Goal: Information Seeking & Learning: Find specific fact

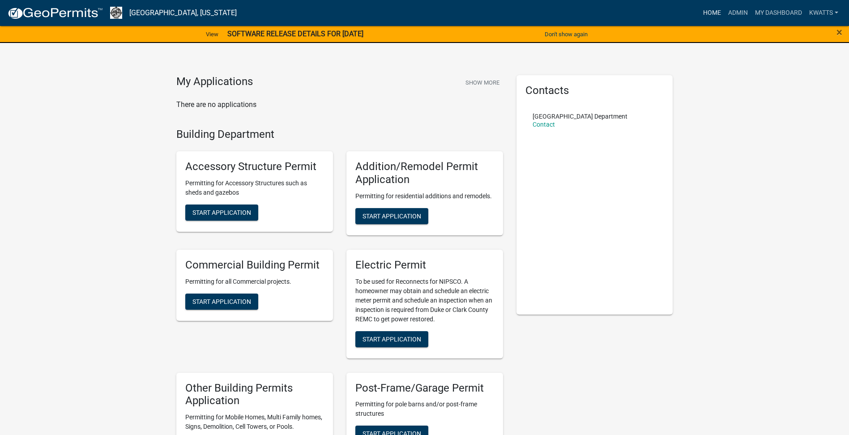
click at [712, 9] on link "Home" at bounding box center [712, 12] width 25 height 17
click at [722, 10] on link "Home" at bounding box center [712, 12] width 25 height 17
click at [717, 9] on link "Home" at bounding box center [712, 12] width 25 height 17
click at [746, 15] on link "Admin" at bounding box center [738, 12] width 27 height 17
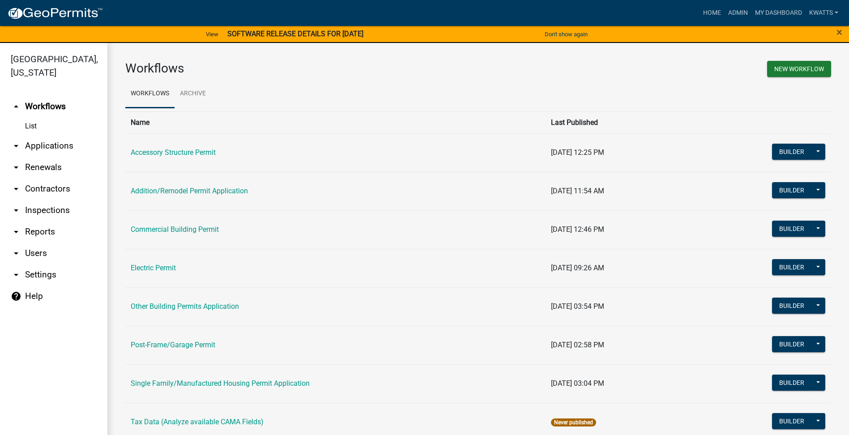
click at [33, 191] on link "arrow_drop_down Contractors" at bounding box center [53, 188] width 107 height 21
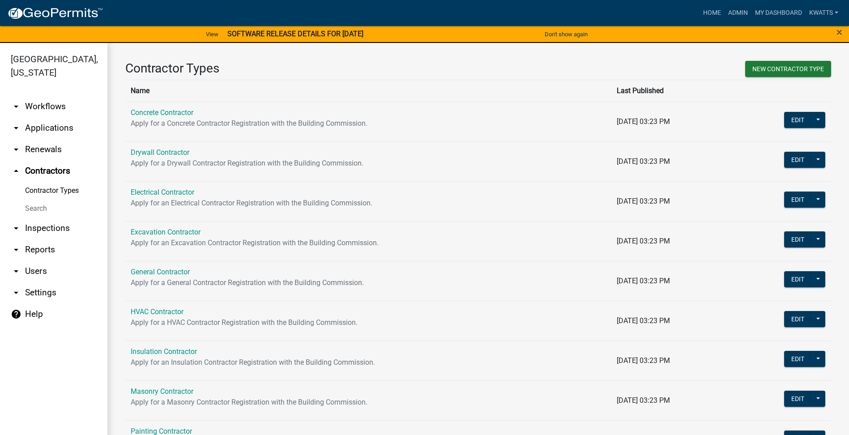
click at [31, 200] on link "Search" at bounding box center [53, 209] width 107 height 18
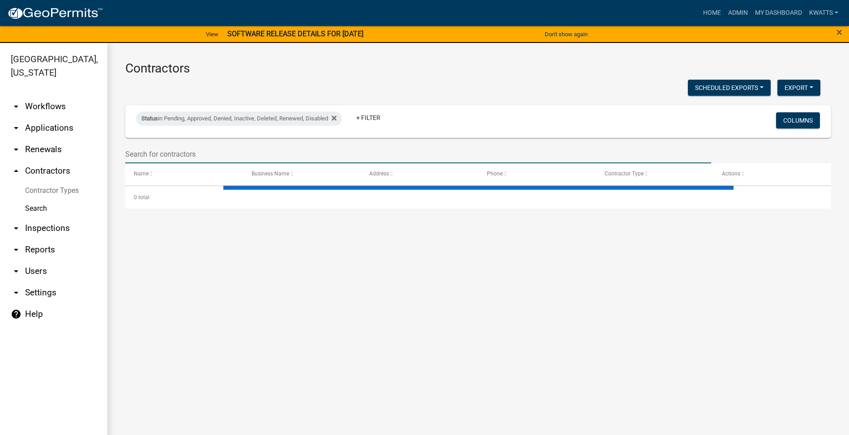
click at [208, 161] on input "text" at bounding box center [418, 154] width 586 height 18
select select "3: 100"
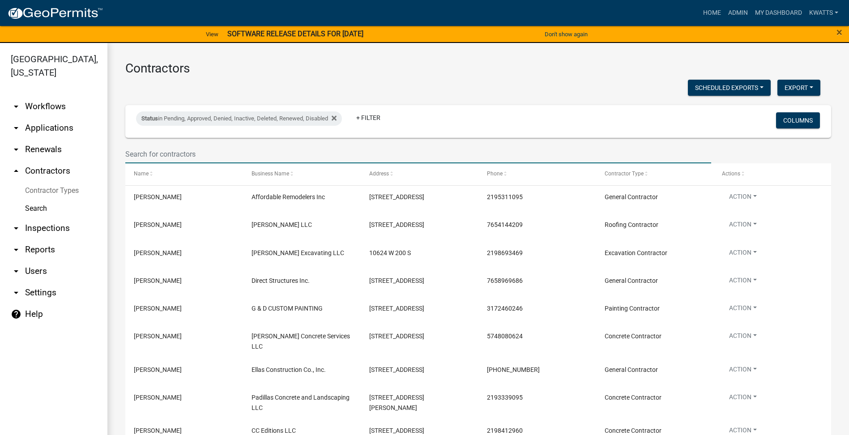
click at [212, 150] on input "text" at bounding box center [418, 154] width 586 height 18
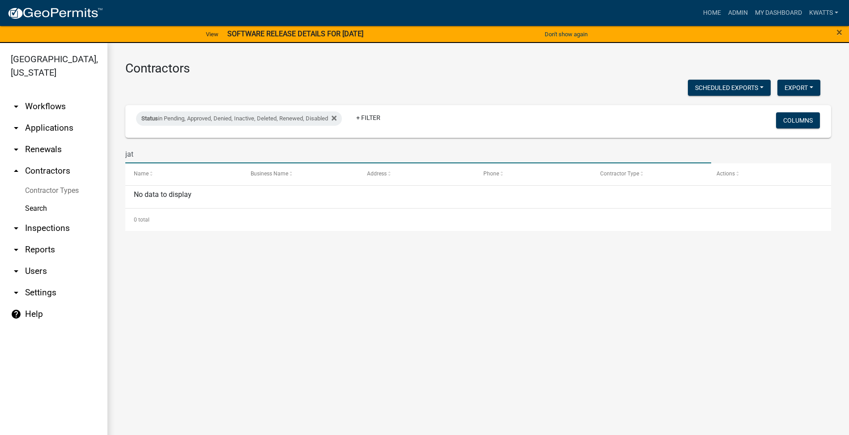
drag, startPoint x: 73, startPoint y: 124, endPoint x: 22, endPoint y: 78, distance: 67.8
click at [22, 78] on div "[GEOGRAPHIC_DATA], [US_STATE] arrow_drop_down Workflows List arrow_drop_down Ap…" at bounding box center [424, 244] width 849 height 403
type input "ho"
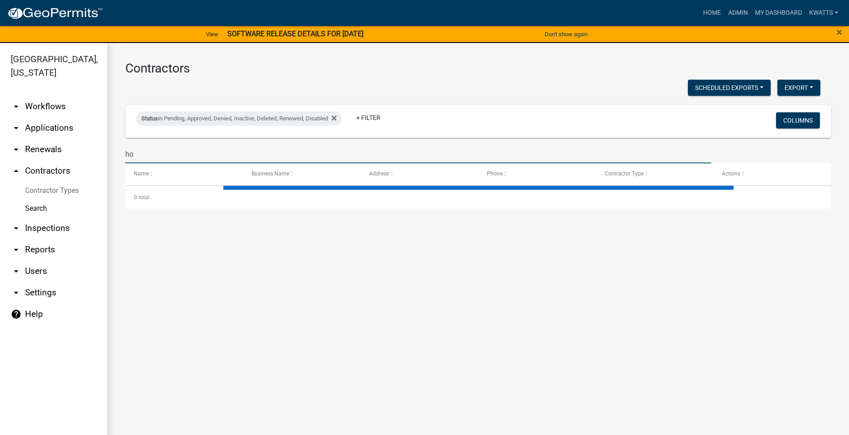
select select "3: 100"
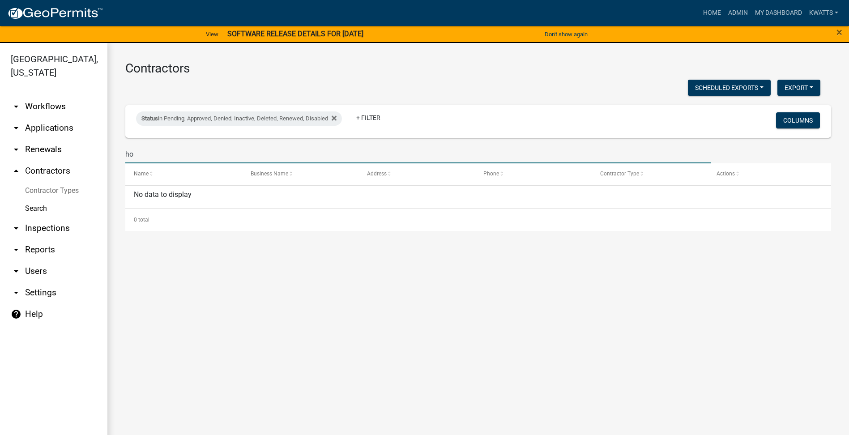
type input "hoo"
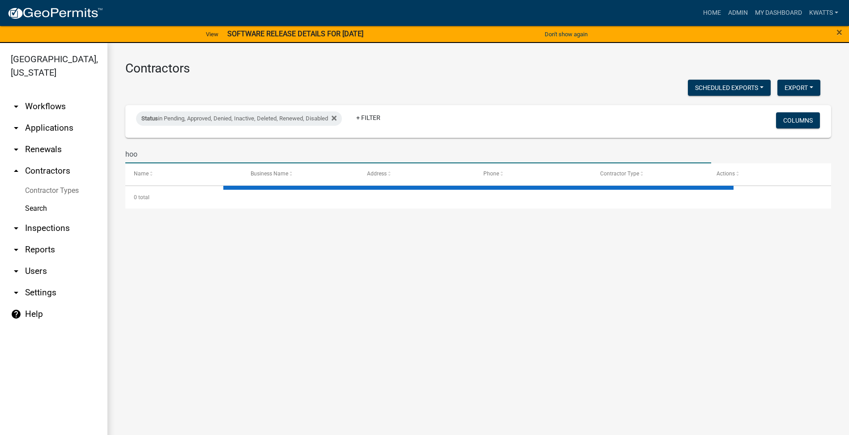
select select "3: 100"
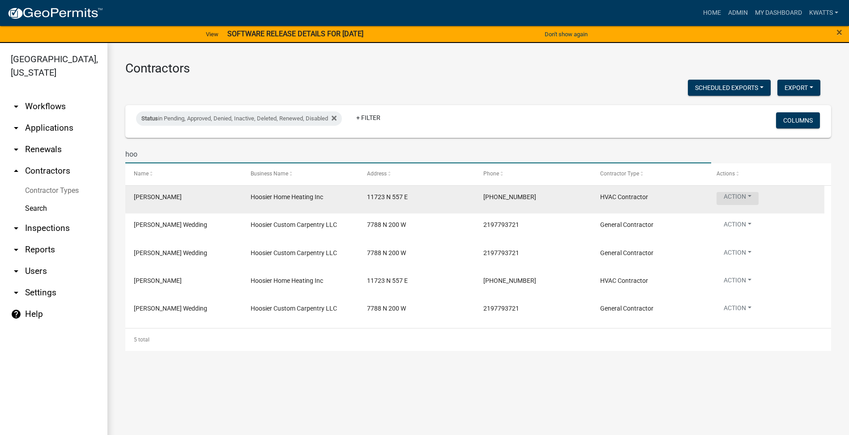
type input "hoo"
click at [739, 200] on button "Action" at bounding box center [738, 198] width 42 height 13
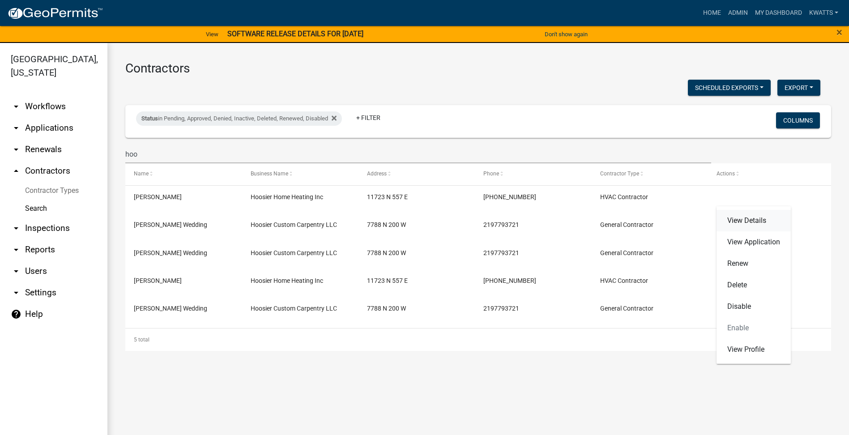
click at [721, 217] on link "View Details" at bounding box center [754, 220] width 74 height 21
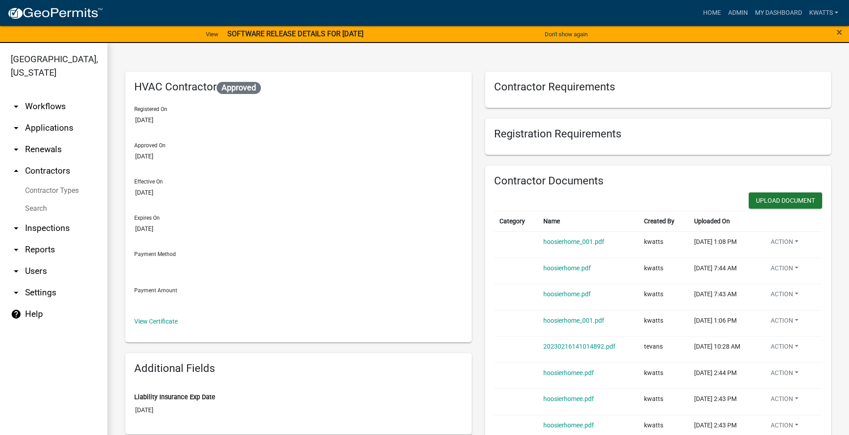
click at [167, 326] on div "View Certificate" at bounding box center [298, 321] width 329 height 9
click at [170, 321] on link "View Certificate" at bounding box center [155, 321] width 43 height 7
click at [553, 238] on link "hoosierhome_001.pdf" at bounding box center [574, 241] width 61 height 7
click at [569, 241] on link "hoosierhome_001.pdf" at bounding box center [574, 241] width 61 height 7
